Goal: Find specific page/section: Find specific page/section

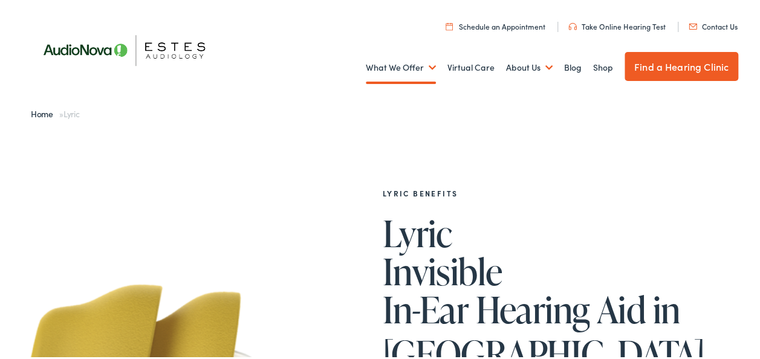
click at [734, 23] on li "Contact Us" at bounding box center [712, 24] width 69 height 10
click at [703, 21] on link "Contact Us" at bounding box center [712, 24] width 49 height 10
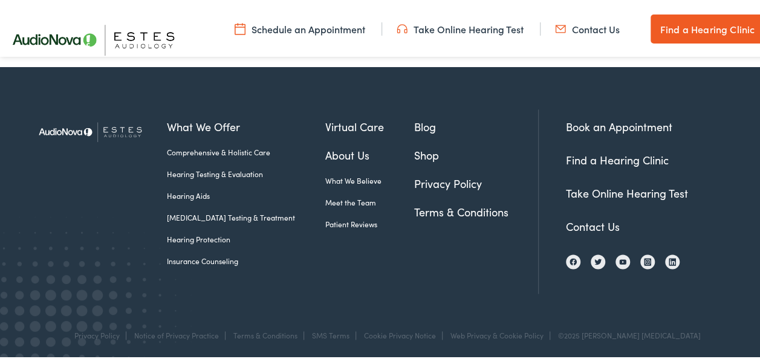
scroll to position [679, 0]
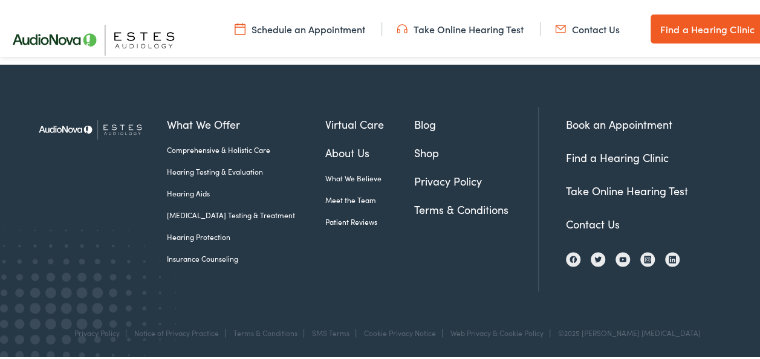
click at [592, 160] on link "Find a Hearing Clinic" at bounding box center [617, 154] width 103 height 15
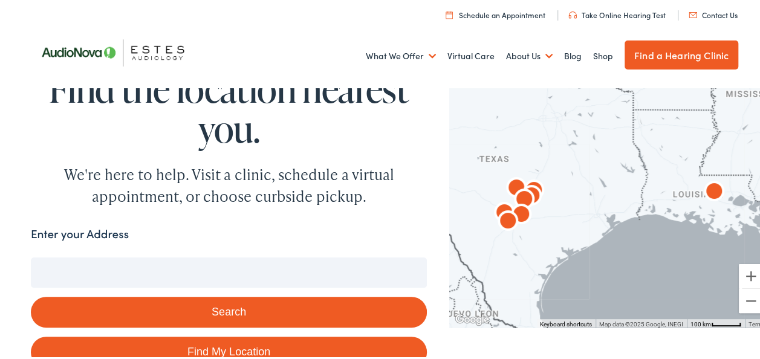
click at [221, 273] on input "Enter your Address" at bounding box center [229, 270] width 396 height 30
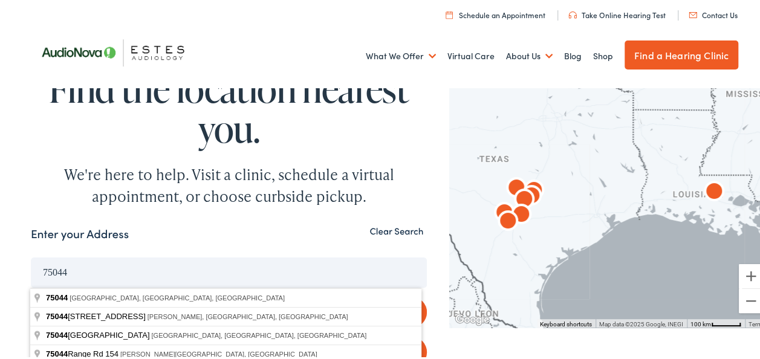
type input "75044"
click at [31, 294] on button "Search" at bounding box center [229, 309] width 396 height 31
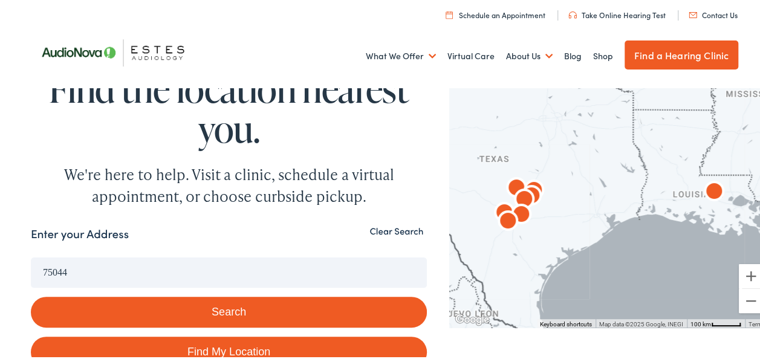
click at [238, 311] on button "Search" at bounding box center [229, 309] width 396 height 31
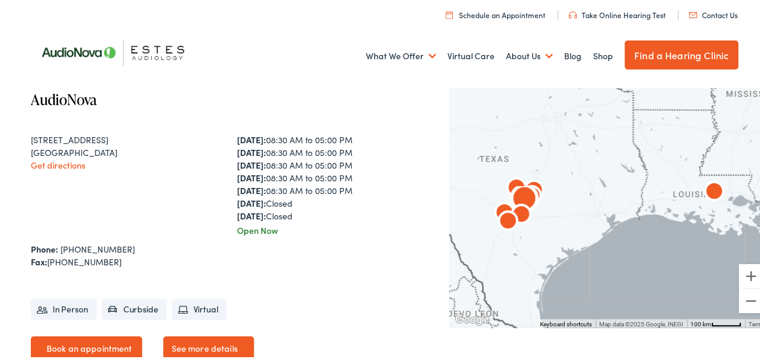
scroll to position [580, 0]
